Goal: Information Seeking & Learning: Learn about a topic

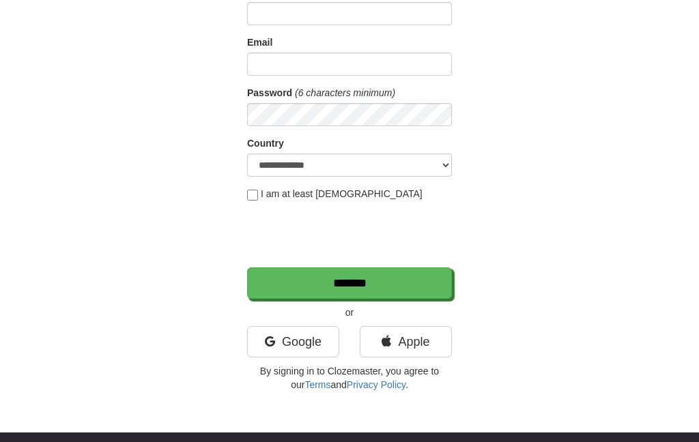
scroll to position [128, 0]
click at [289, 340] on link "Google" at bounding box center [293, 341] width 92 height 31
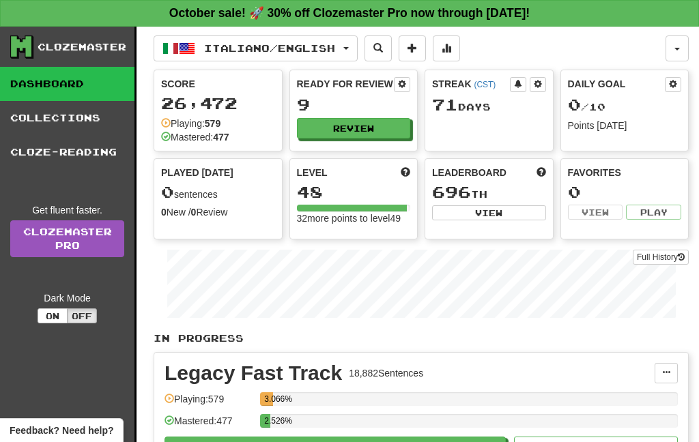
click at [373, 120] on button "Review" at bounding box center [354, 128] width 114 height 20
select select "**"
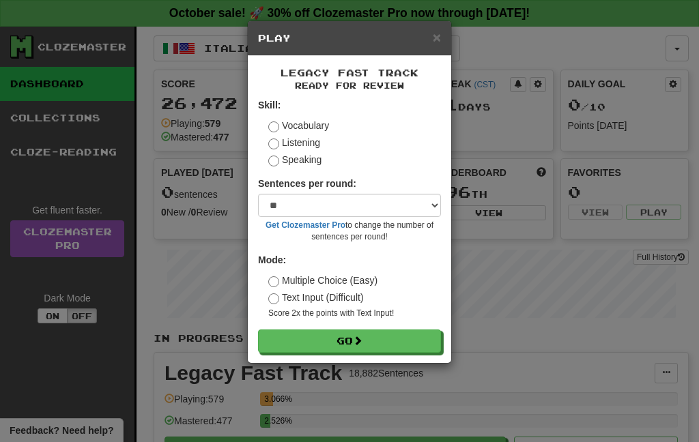
click at [351, 345] on button "Go" at bounding box center [349, 341] width 183 height 23
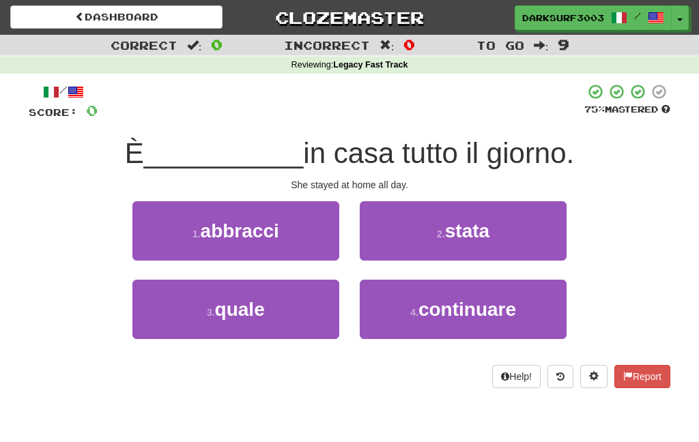
click at [443, 213] on button "2 . stata" at bounding box center [463, 230] width 207 height 59
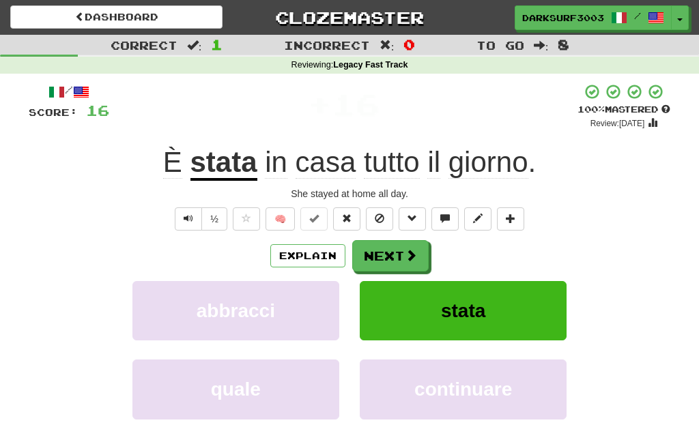
click at [382, 255] on button "Next" at bounding box center [390, 255] width 76 height 31
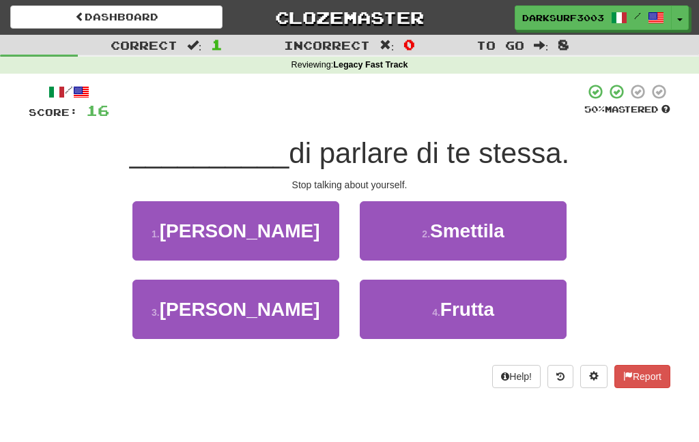
click at [423, 225] on button "2 . Smettila" at bounding box center [463, 230] width 207 height 59
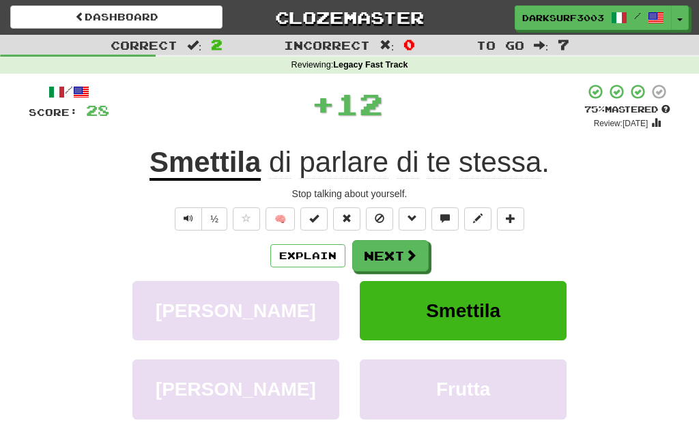
click at [399, 240] on button "Next" at bounding box center [390, 255] width 76 height 31
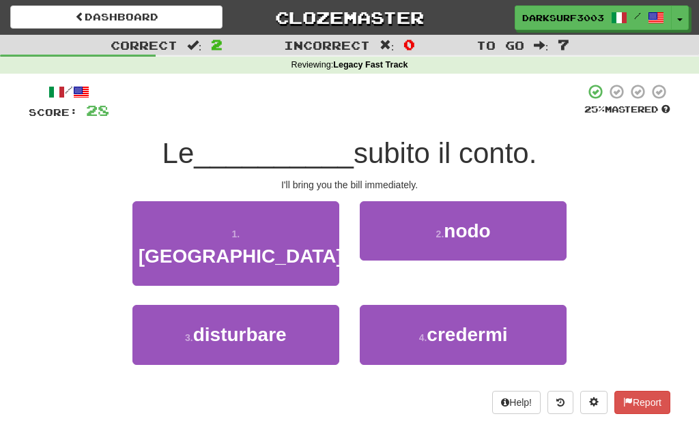
click at [322, 235] on button "1 . porto" at bounding box center [235, 243] width 207 height 85
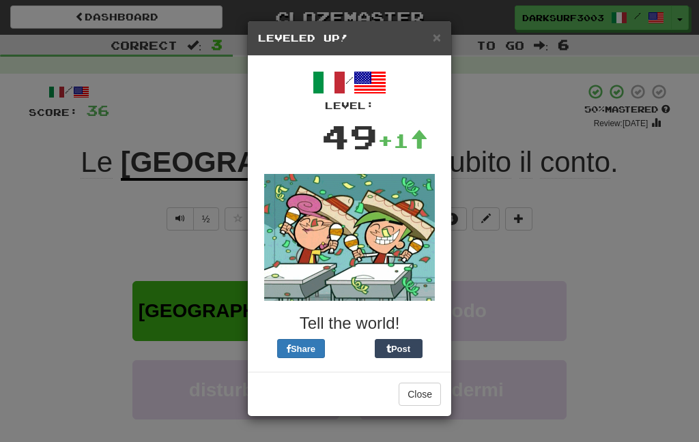
click at [414, 388] on button "Close" at bounding box center [420, 394] width 42 height 23
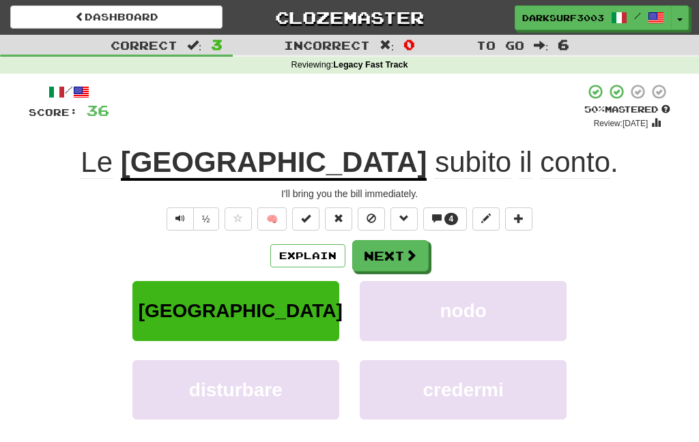
click at [406, 261] on button "Next" at bounding box center [390, 255] width 76 height 31
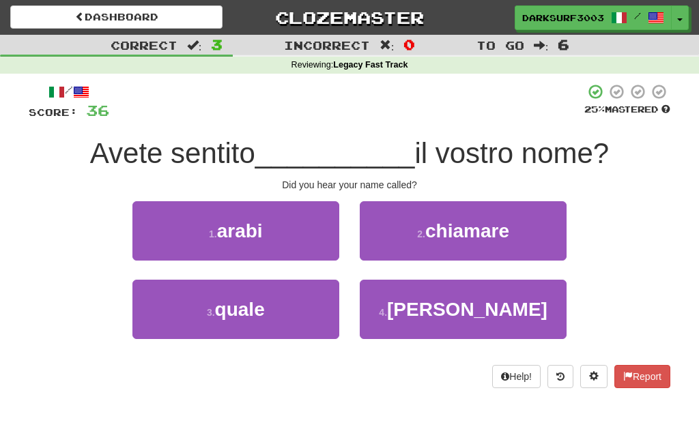
click at [431, 246] on button "2 . chiamare" at bounding box center [463, 230] width 207 height 59
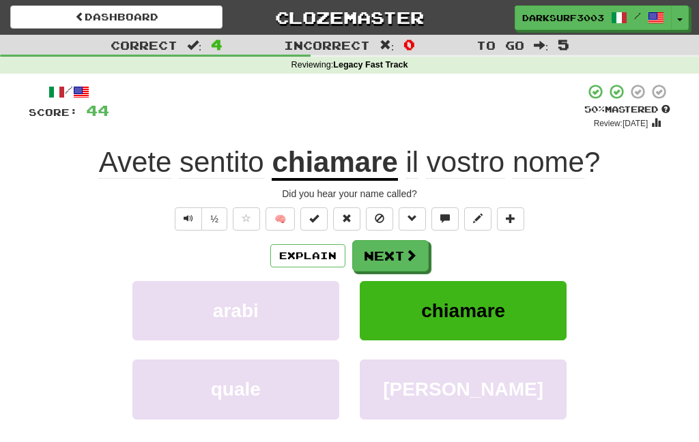
click at [391, 257] on button "Next" at bounding box center [390, 255] width 76 height 31
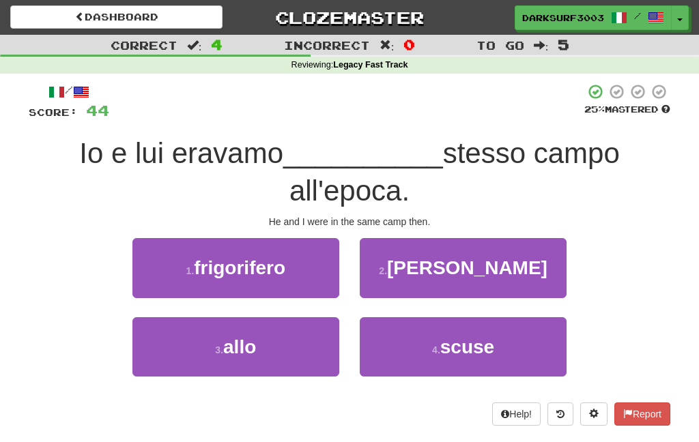
click at [267, 359] on button "3 . allo" at bounding box center [235, 346] width 207 height 59
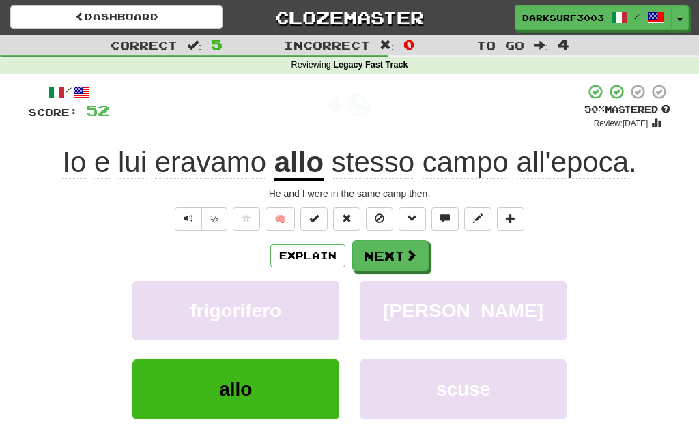
click at [391, 248] on button "Next" at bounding box center [390, 255] width 76 height 31
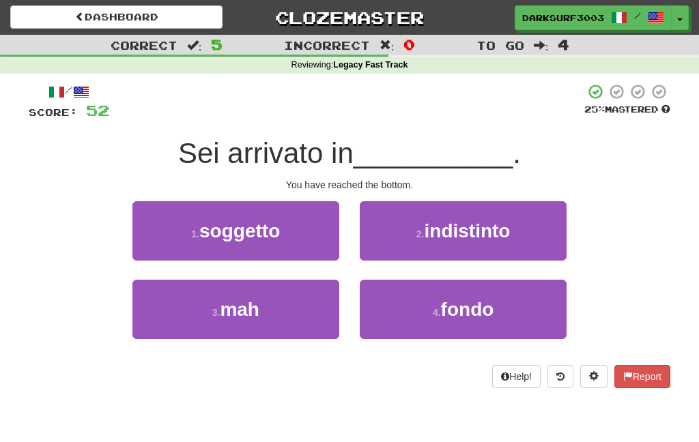
click at [423, 302] on button "4 . fondo" at bounding box center [463, 309] width 207 height 59
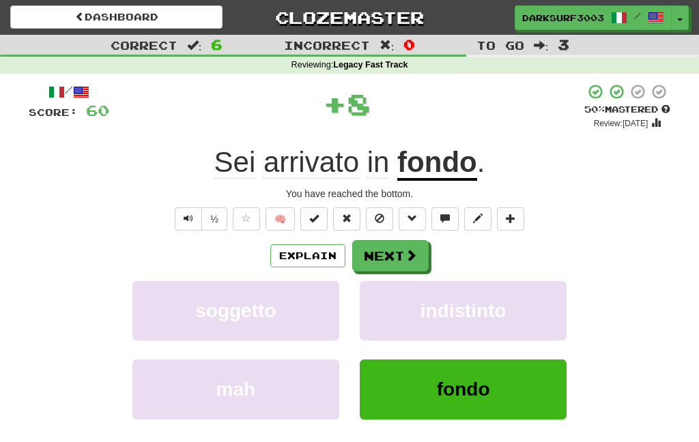
click at [389, 259] on button "Next" at bounding box center [390, 255] width 76 height 31
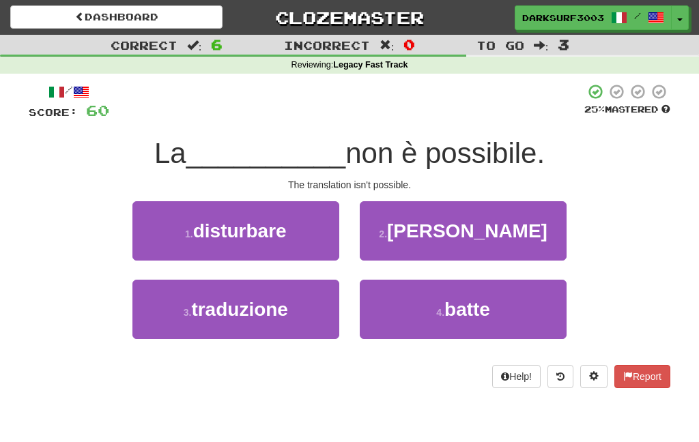
click at [271, 332] on button "3 . traduzione" at bounding box center [235, 309] width 207 height 59
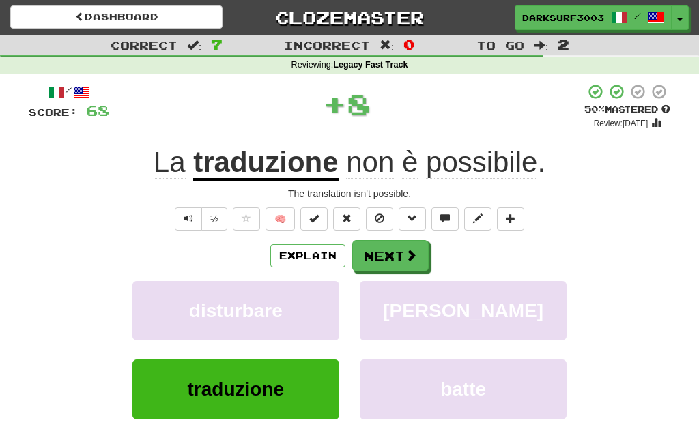
click at [401, 257] on button "Next" at bounding box center [390, 255] width 76 height 31
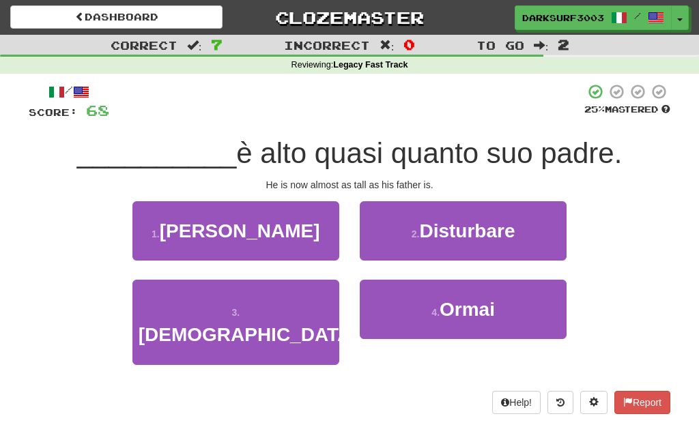
click at [311, 235] on button "1 . Onorato" at bounding box center [235, 230] width 207 height 59
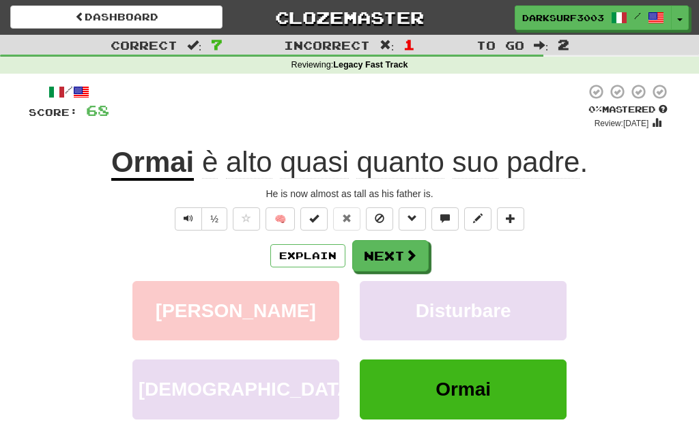
click at [391, 253] on button "Next" at bounding box center [390, 255] width 76 height 31
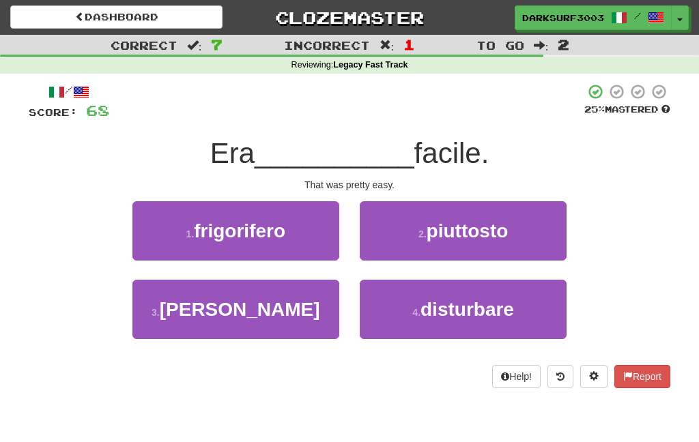
click at [433, 318] on span "disturbare" at bounding box center [468, 309] width 94 height 21
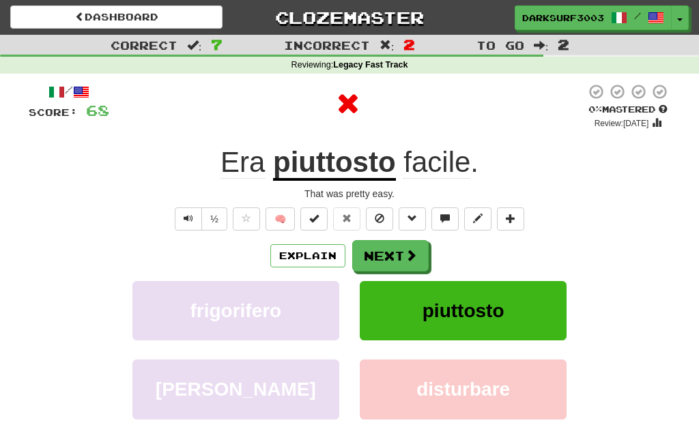
click at [399, 257] on button "Next" at bounding box center [390, 255] width 76 height 31
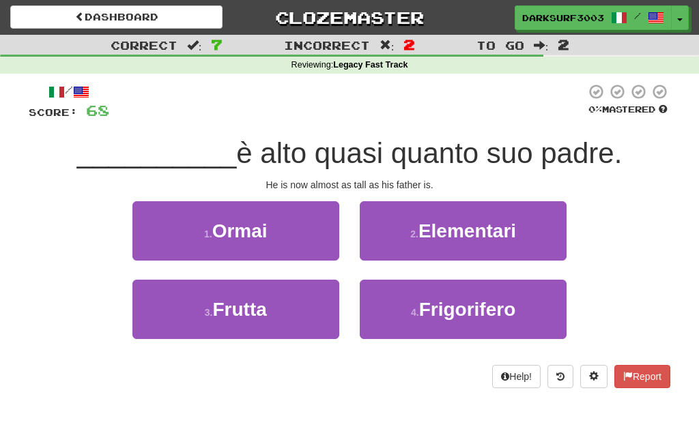
click at [321, 227] on button "1 . Ormai" at bounding box center [235, 230] width 207 height 59
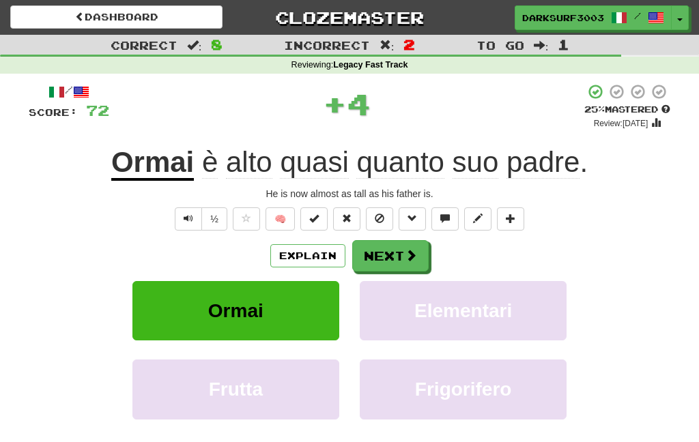
click at [406, 252] on span at bounding box center [411, 255] width 12 height 12
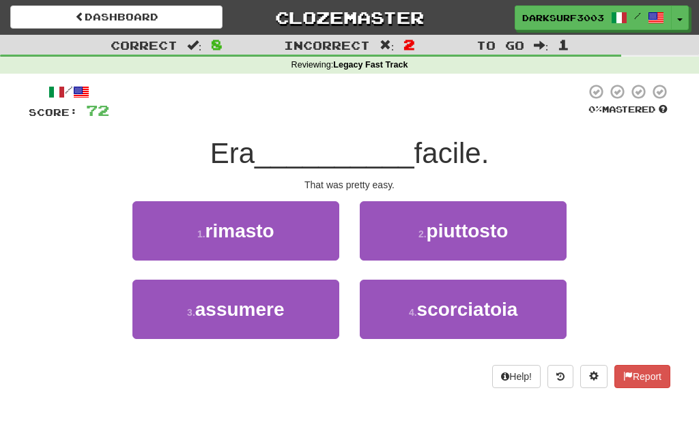
click at [436, 231] on span "piuttosto" at bounding box center [468, 231] width 82 height 21
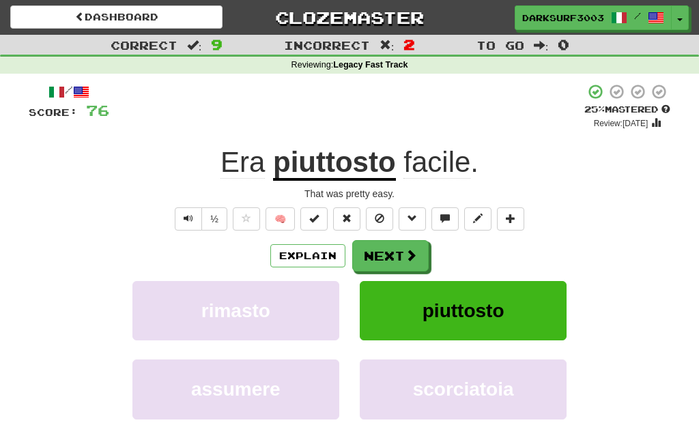
click at [395, 252] on button "Next" at bounding box center [390, 255] width 76 height 31
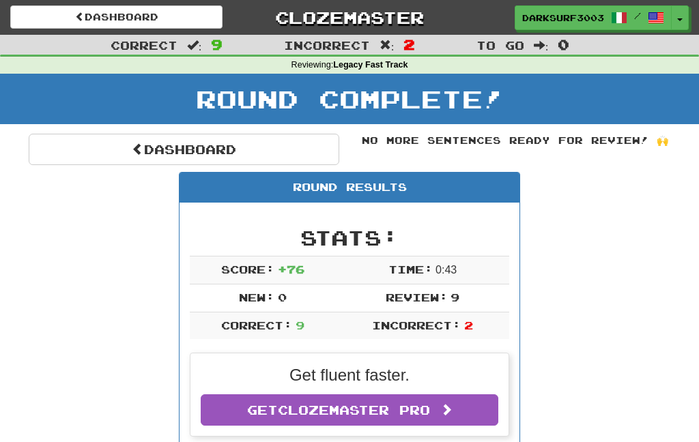
click at [291, 140] on link "Dashboard" at bounding box center [184, 149] width 311 height 31
